Goal: Book appointment/travel/reservation

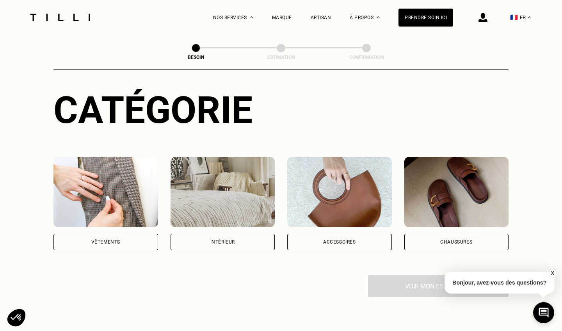
scroll to position [76, 0]
click at [214, 239] on div "Intérieur" at bounding box center [222, 241] width 25 height 5
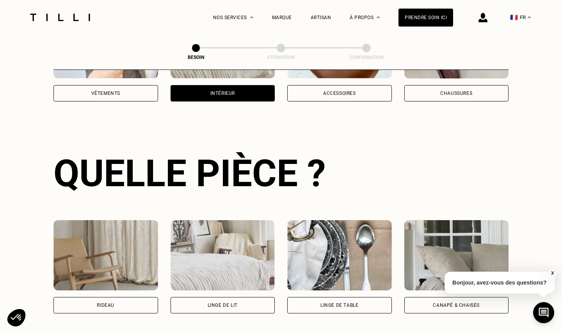
scroll to position [254, 0]
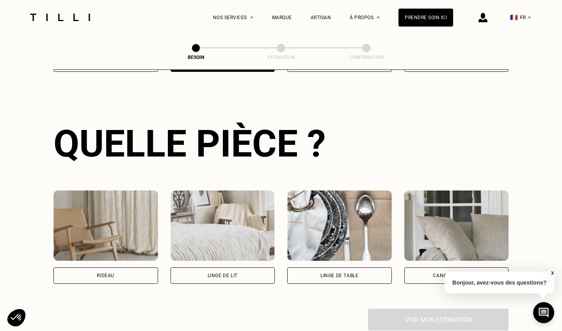
click at [110, 273] on div "Rideau" at bounding box center [106, 275] width 18 height 5
select select "FR"
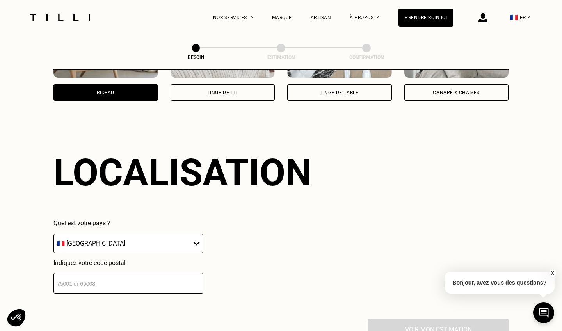
scroll to position [466, 0]
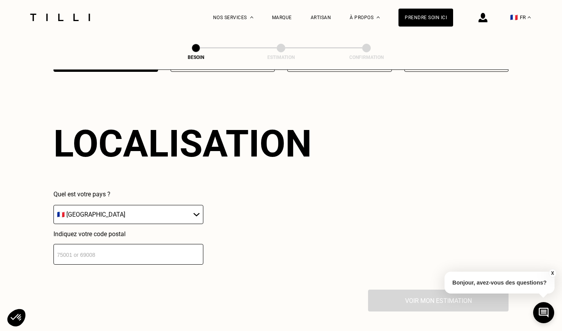
click at [105, 248] on input "number" at bounding box center [128, 254] width 150 height 21
type input "94300"
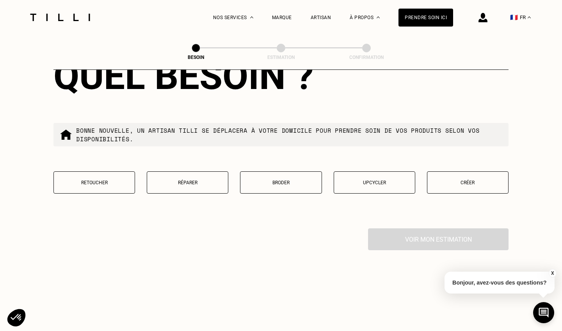
scroll to position [727, 0]
click at [127, 180] on p "Retoucher" at bounding box center [94, 182] width 73 height 5
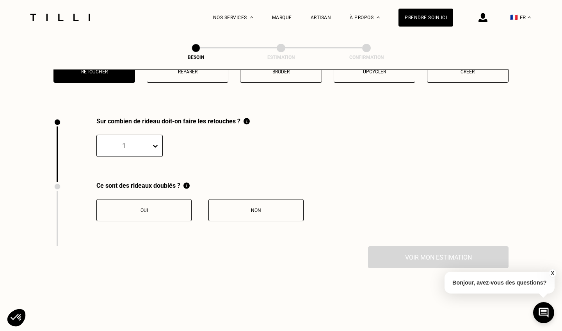
scroll to position [839, 0]
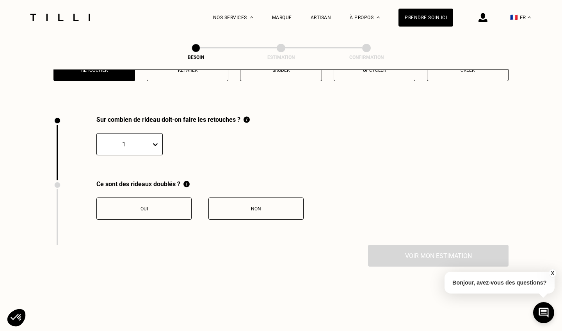
click at [176, 206] on div "Oui" at bounding box center [144, 208] width 87 height 5
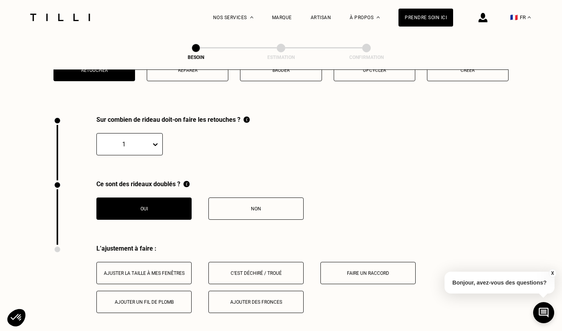
scroll to position [990, 0]
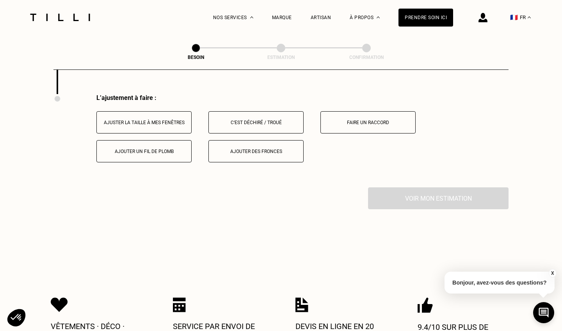
click at [183, 120] on div "Ajuster la taille à mes fenêtres" at bounding box center [144, 122] width 87 height 5
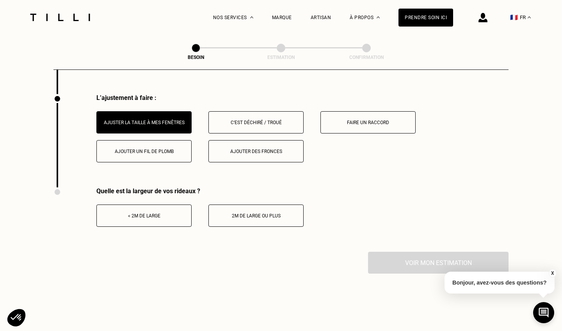
click at [168, 213] on div "< 2m de large" at bounding box center [144, 215] width 87 height 5
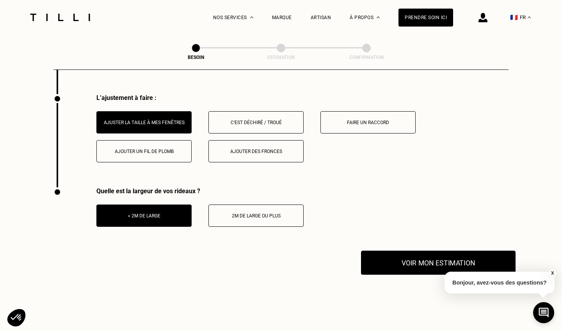
click at [424, 256] on button "Voir mon estimation" at bounding box center [438, 263] width 155 height 24
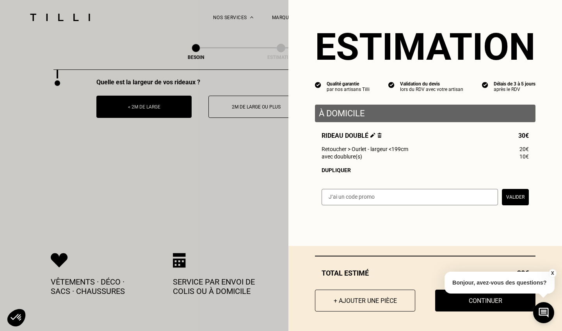
scroll to position [1099, 0]
click at [551, 272] on button "X" at bounding box center [552, 273] width 8 height 9
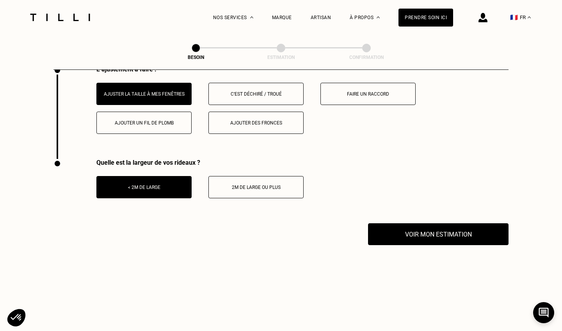
scroll to position [1020, 0]
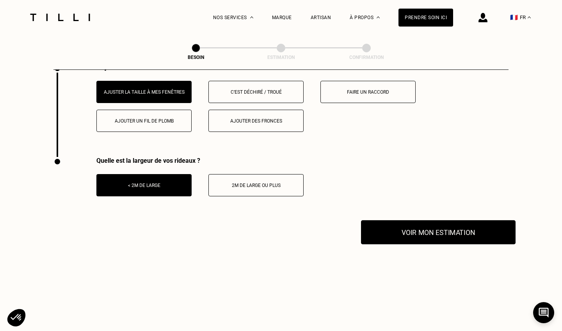
click at [435, 226] on button "Voir mon estimation" at bounding box center [438, 232] width 155 height 24
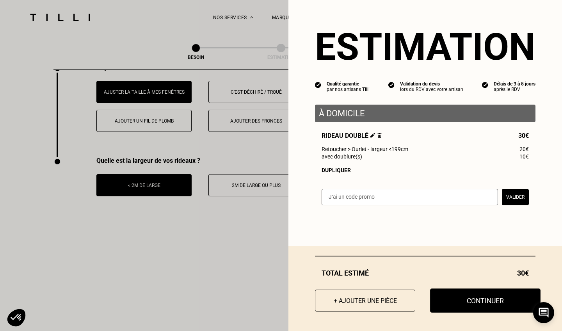
click at [454, 296] on button "Continuer" at bounding box center [485, 300] width 110 height 24
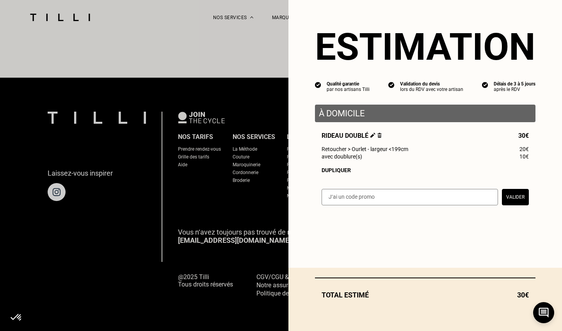
scroll to position [458, 0]
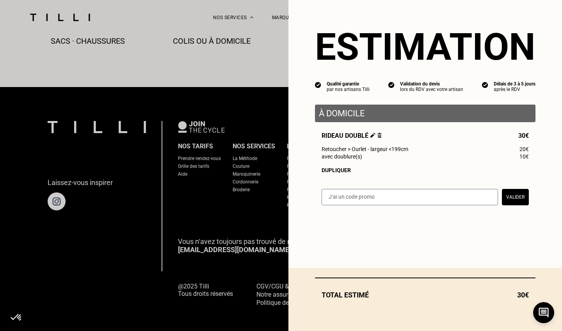
select select "FR"
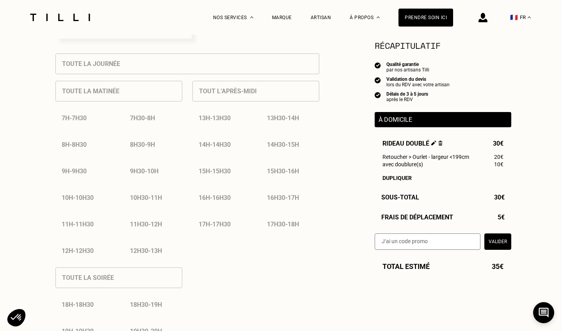
scroll to position [170, 0]
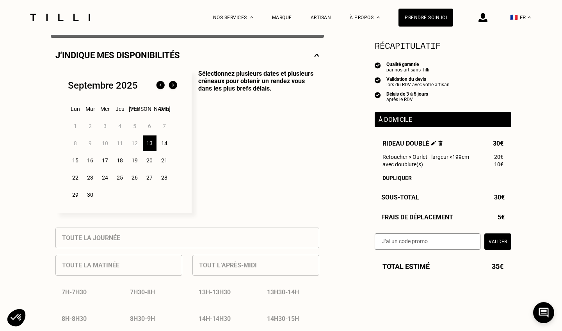
click at [164, 144] on div "14" at bounding box center [165, 143] width 14 height 16
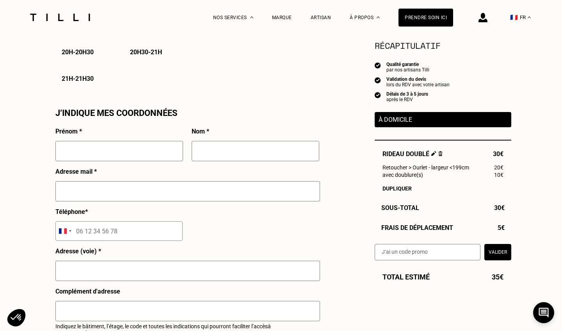
scroll to position [676, 0]
